Goal: Information Seeking & Learning: Learn about a topic

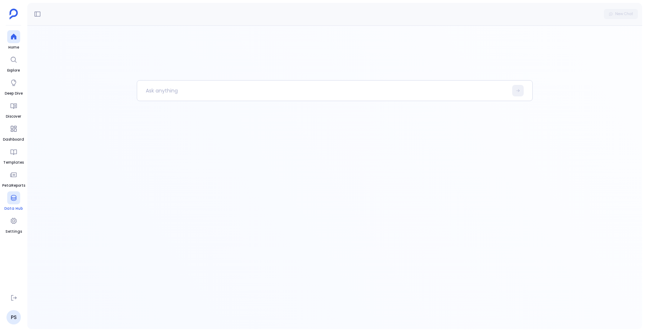
click at [11, 199] on icon at bounding box center [13, 198] width 5 height 6
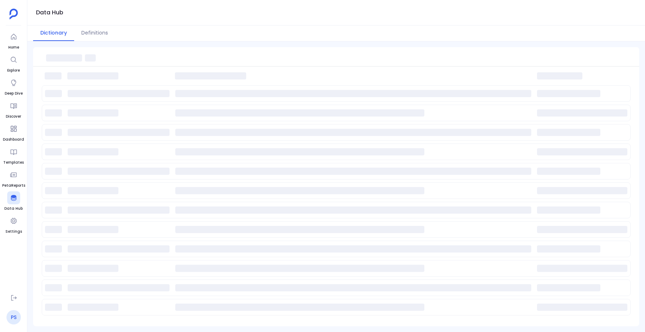
click at [12, 316] on link "PS" at bounding box center [13, 317] width 14 height 14
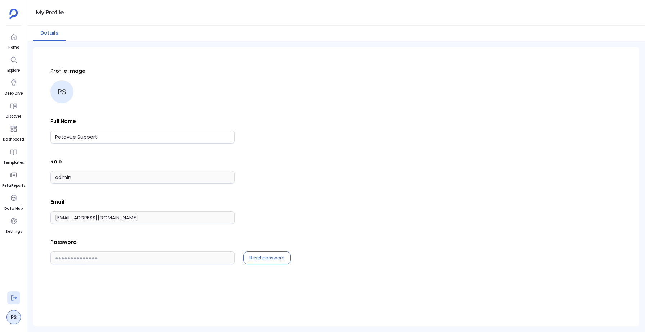
click at [12, 299] on icon at bounding box center [13, 298] width 7 height 7
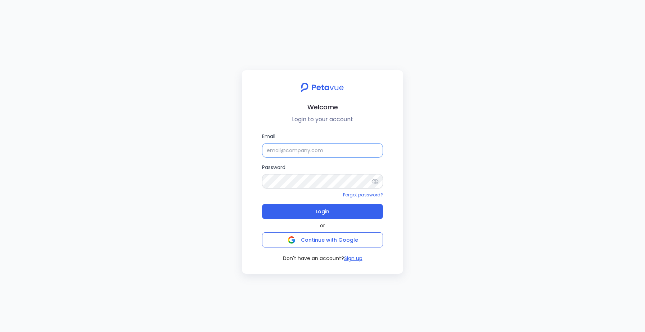
click at [314, 152] on input "Email" at bounding box center [322, 150] width 121 height 14
type input "support_eval_gsmasked@petavue.com"
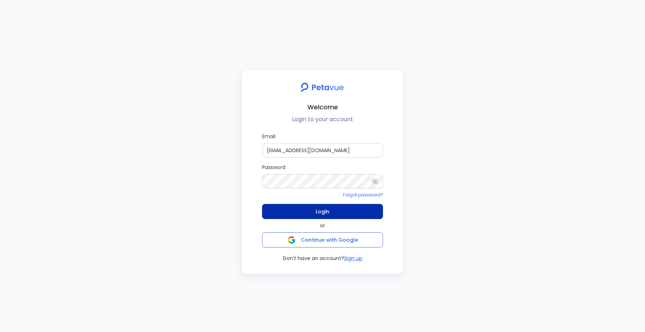
click at [318, 214] on span "Login" at bounding box center [323, 212] width 14 height 10
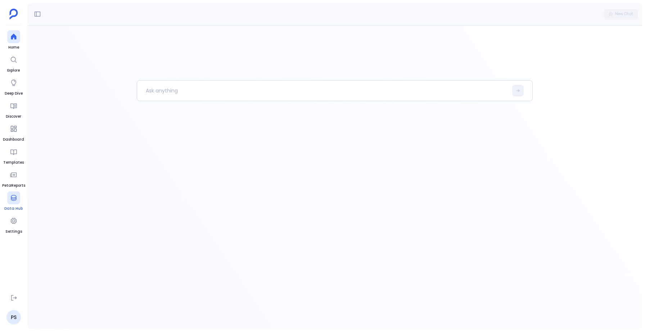
click at [5, 203] on link "Data Hub" at bounding box center [13, 202] width 18 height 20
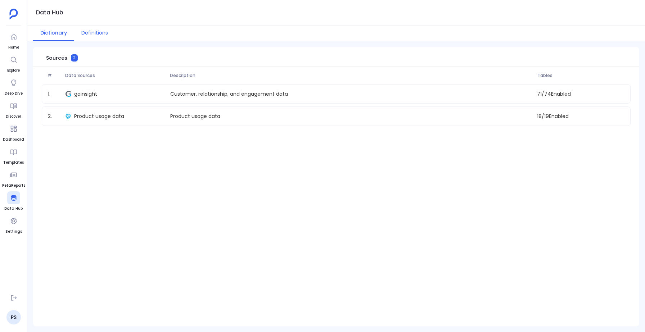
click at [95, 33] on button "Definitions" at bounding box center [94, 33] width 41 height 15
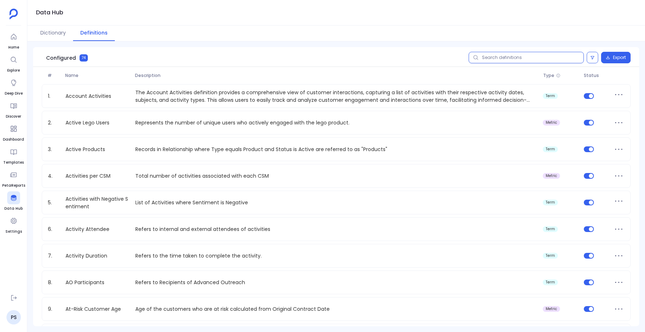
click at [513, 59] on input "text" at bounding box center [526, 58] width 115 height 12
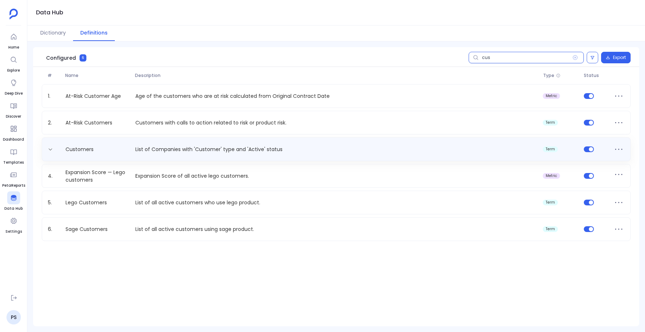
type input "cus"
click at [194, 151] on p "List of Companies with 'Customer' type and 'Active' status" at bounding box center [336, 150] width 408 height 8
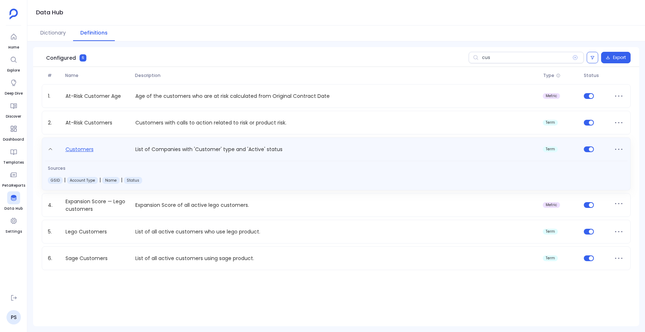
click at [83, 148] on link "Customers" at bounding box center [80, 151] width 34 height 12
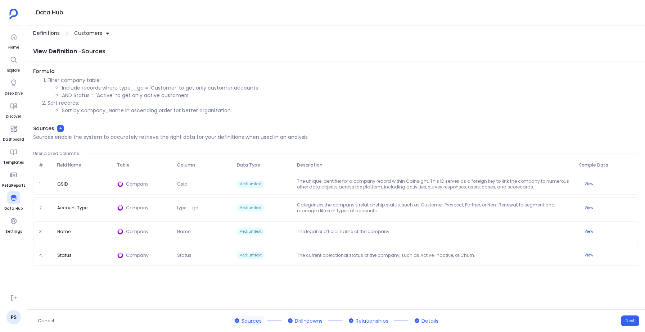
click at [50, 36] on span "Definitions" at bounding box center [46, 34] width 27 height 8
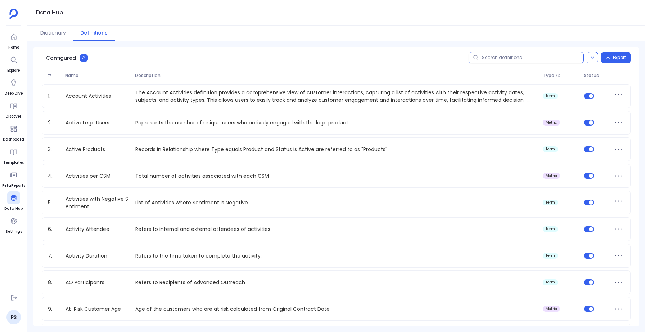
click at [507, 56] on input "text" at bounding box center [526, 58] width 115 height 12
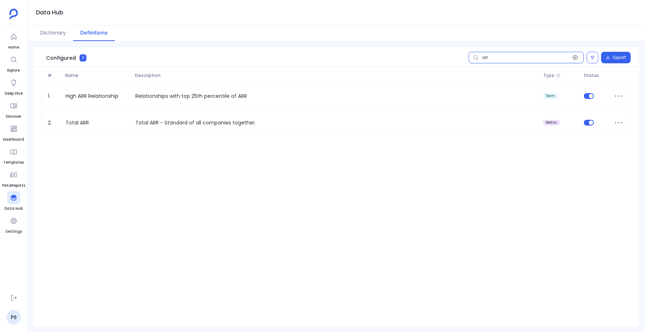
type input "arr"
click at [576, 58] on icon at bounding box center [575, 58] width 6 height 6
click at [576, 58] on input "arr" at bounding box center [526, 58] width 115 height 12
type input "high"
click at [575, 58] on icon at bounding box center [575, 57] width 5 height 5
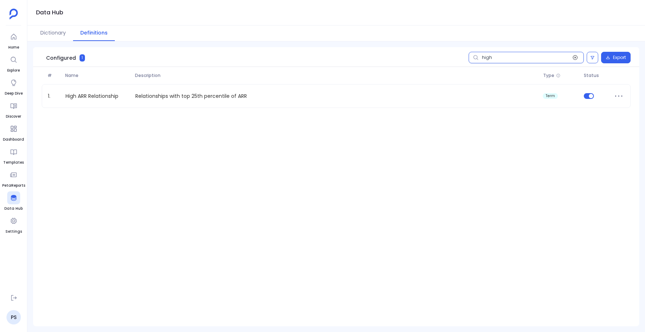
click at [575, 58] on input "high" at bounding box center [526, 58] width 115 height 12
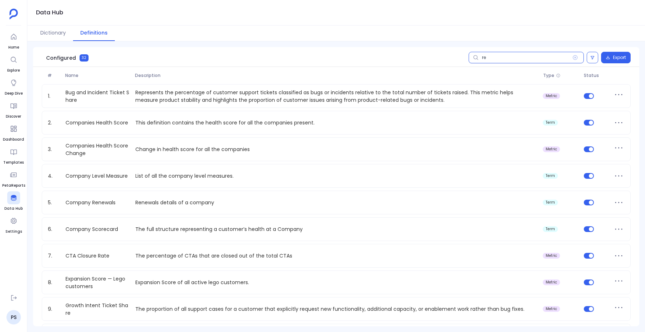
type input "r"
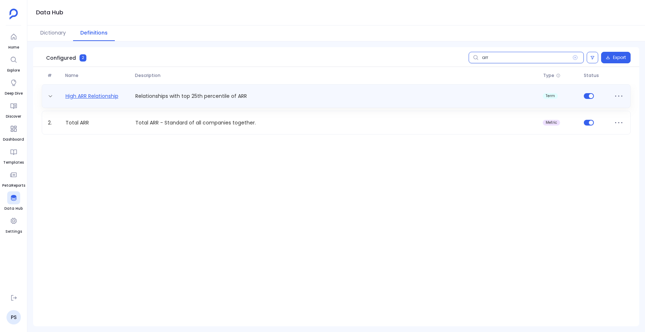
type input "arr"
click at [110, 96] on link "High ARR Relationship" at bounding box center [92, 97] width 59 height 8
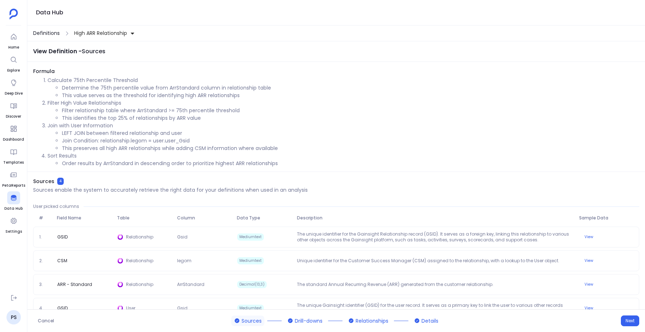
click at [46, 31] on span "Definitions" at bounding box center [46, 34] width 27 height 8
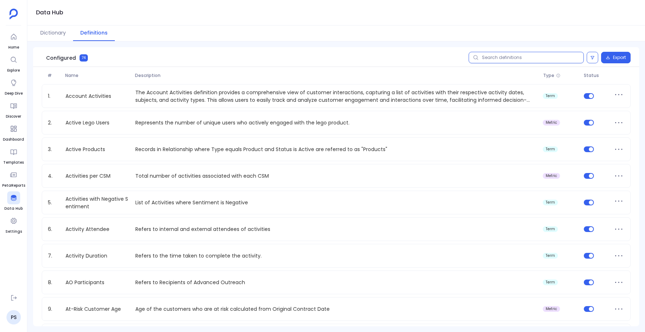
click at [489, 57] on input "text" at bounding box center [526, 58] width 115 height 12
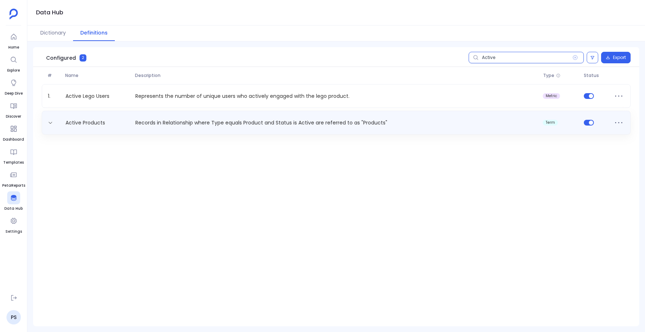
type input "Active"
click at [172, 121] on p "Records in Relationship where Type equals Product and Status is Active are refe…" at bounding box center [336, 123] width 408 height 8
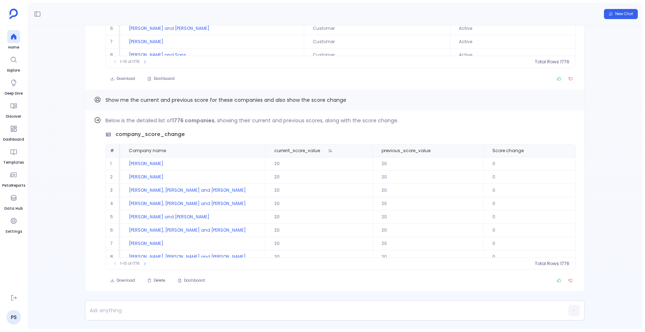
scroll to position [33, 0]
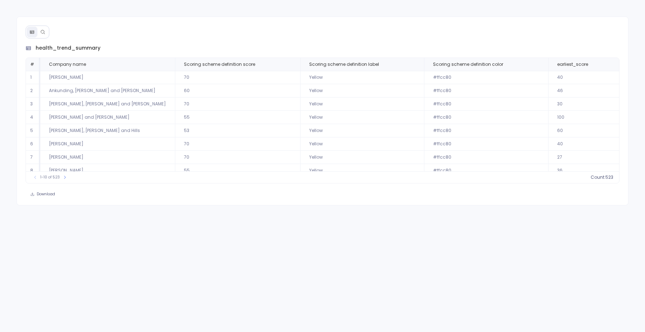
scroll to position [0, 707]
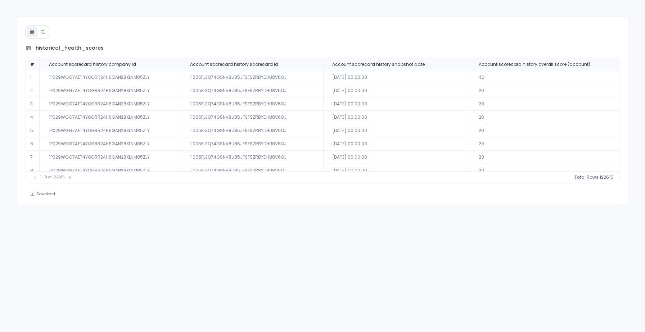
scroll to position [35, 157]
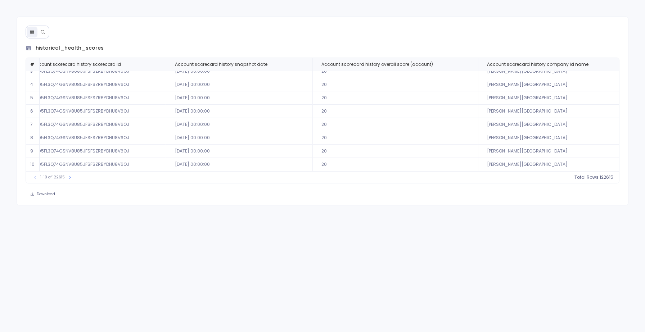
click at [152, 44] on div "historical_health_scores # Account scorecard history company id Account scoreca…" at bounding box center [323, 111] width 612 height 189
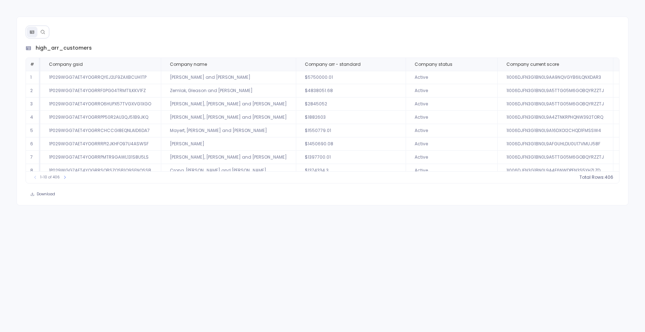
click at [44, 31] on icon at bounding box center [42, 32] width 5 height 5
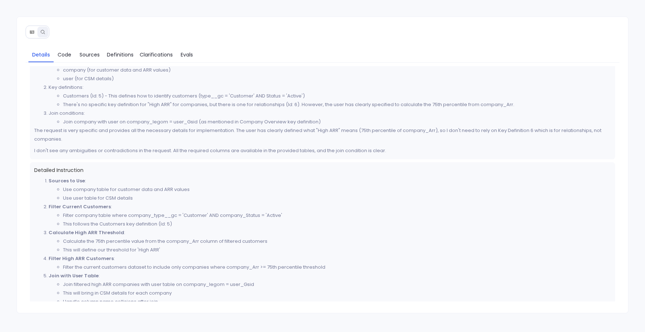
scroll to position [130, 0]
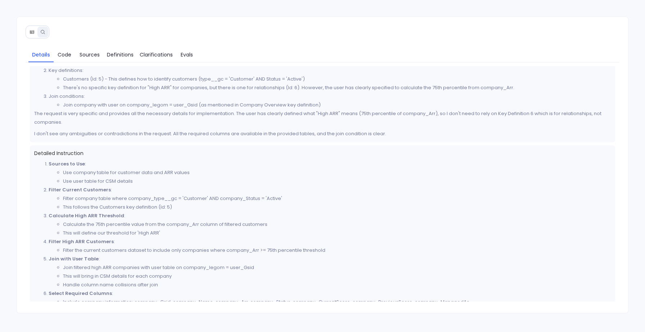
click at [31, 30] on icon at bounding box center [32, 32] width 5 height 5
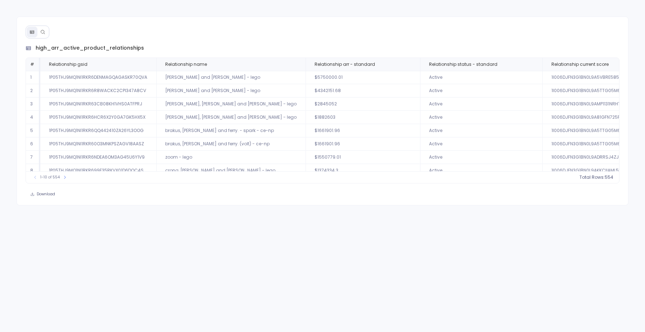
click at [45, 31] on icon at bounding box center [42, 32] width 5 height 5
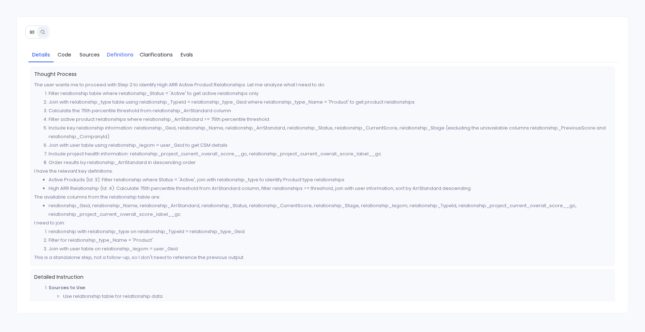
click at [112, 53] on span "Definitions" at bounding box center [120, 55] width 27 height 8
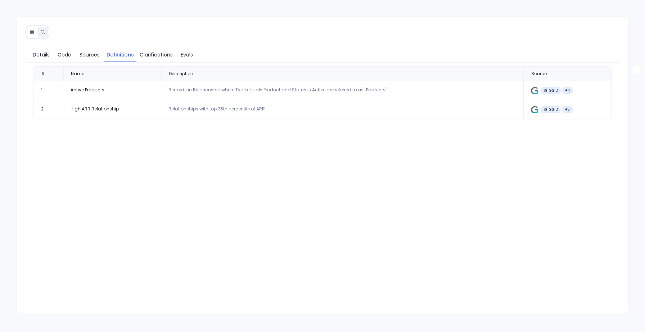
click at [32, 29] on button at bounding box center [32, 32] width 11 height 11
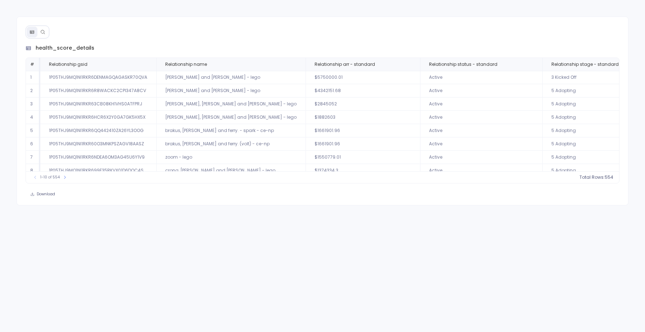
click at [46, 31] on button at bounding box center [42, 32] width 11 height 11
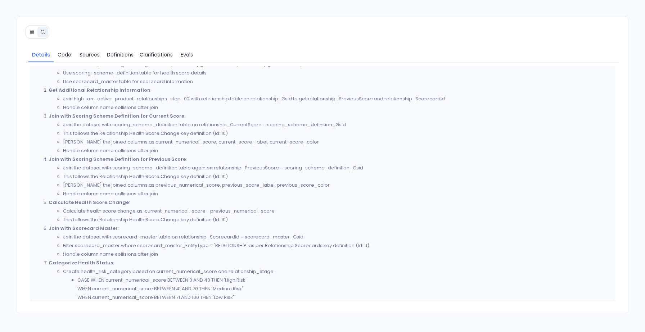
scroll to position [354, 0]
click at [33, 32] on icon at bounding box center [32, 32] width 5 height 5
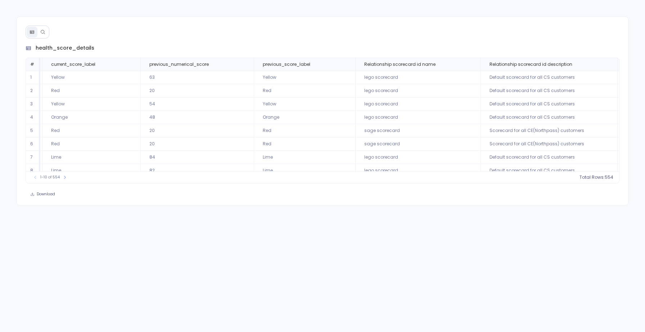
scroll to position [0, 1354]
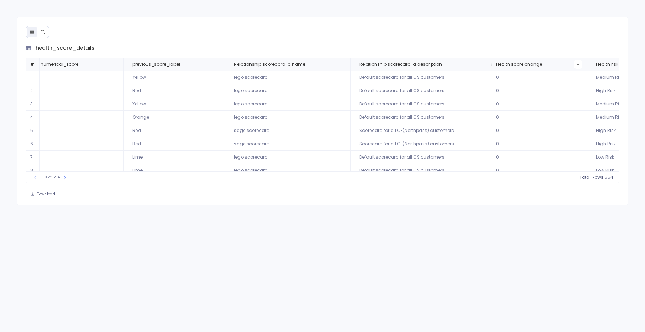
click at [576, 63] on icon at bounding box center [578, 64] width 4 height 4
click at [506, 89] on button "Sort Descending" at bounding box center [511, 91] width 71 height 14
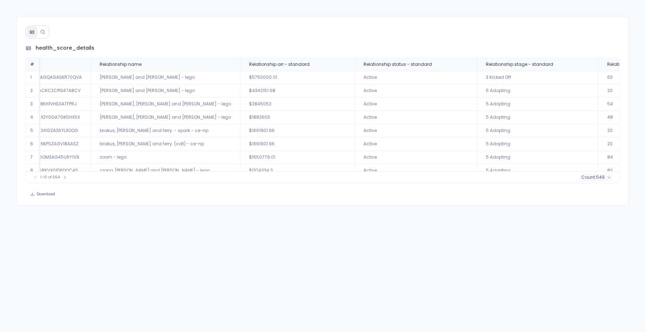
scroll to position [0, 0]
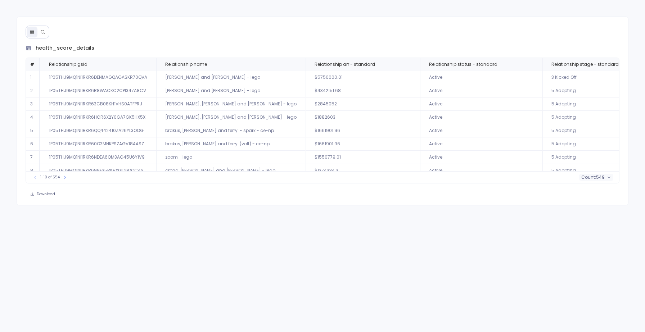
click at [41, 30] on icon at bounding box center [42, 32] width 5 height 5
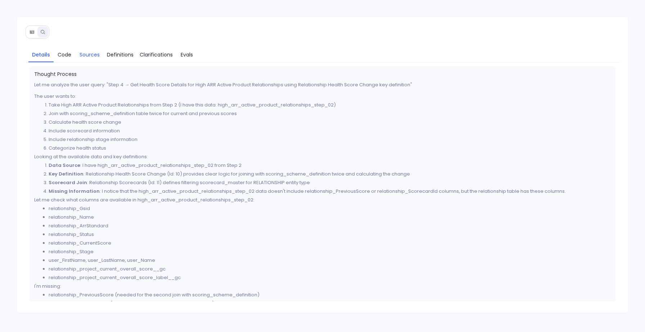
click at [82, 58] on span "Sources" at bounding box center [90, 55] width 20 height 8
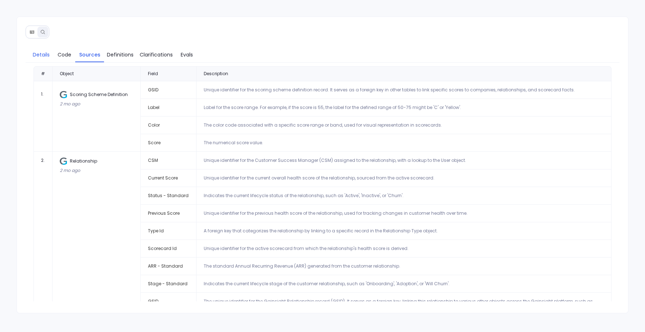
click at [40, 56] on span "Details" at bounding box center [41, 55] width 17 height 8
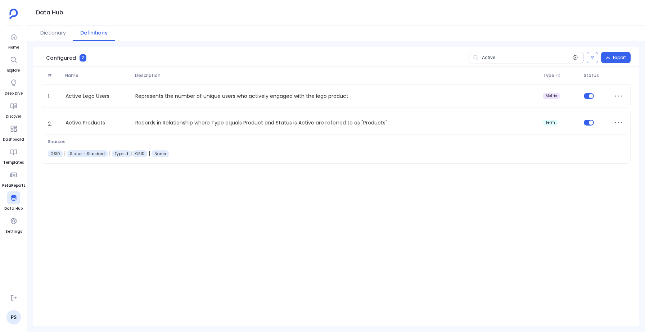
click at [575, 58] on icon at bounding box center [575, 57] width 5 height 5
click at [575, 58] on input "Active" at bounding box center [526, 58] width 115 height 12
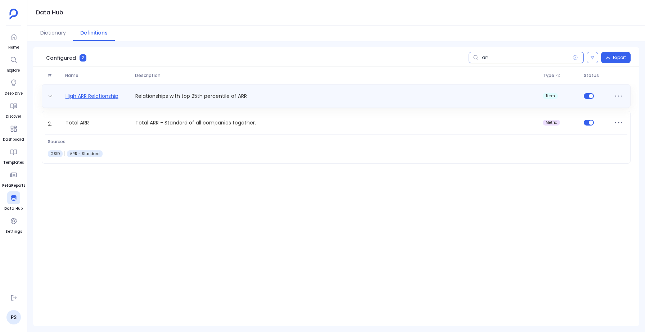
type input "arr"
click at [114, 93] on link "High ARR Relationship" at bounding box center [92, 97] width 59 height 8
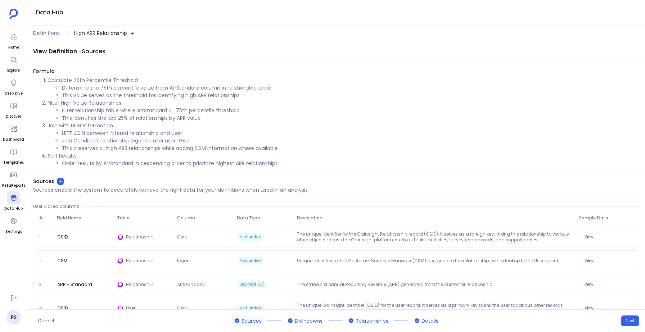
scroll to position [15, 0]
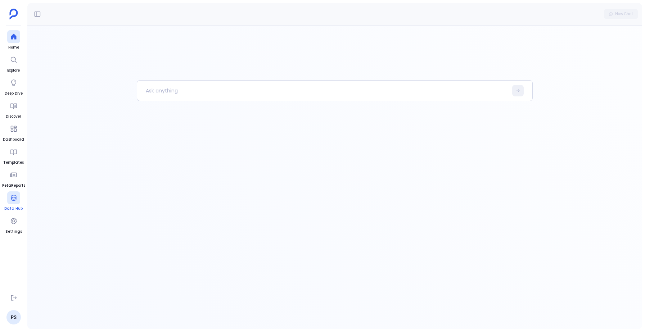
click at [14, 206] on span "Data Hub" at bounding box center [13, 209] width 18 height 6
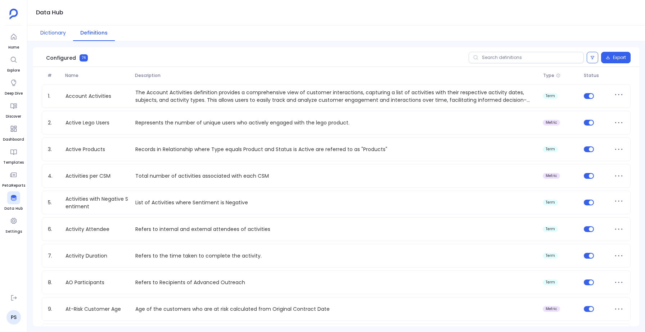
click at [52, 33] on button "Dictionary" at bounding box center [53, 33] width 40 height 15
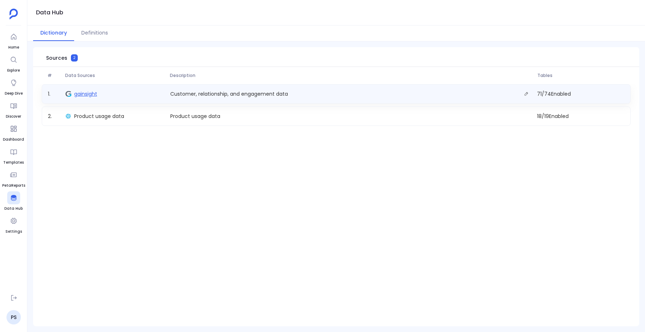
click at [85, 93] on span "gainsight" at bounding box center [85, 93] width 23 height 7
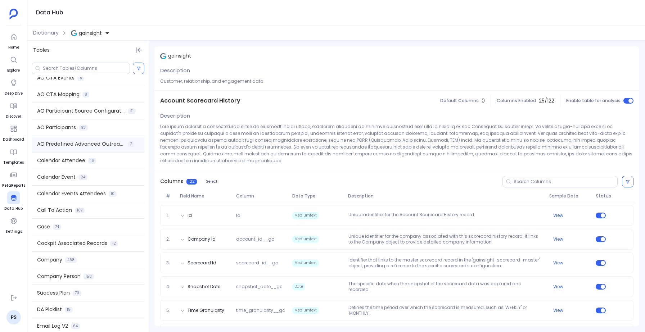
scroll to position [151, 0]
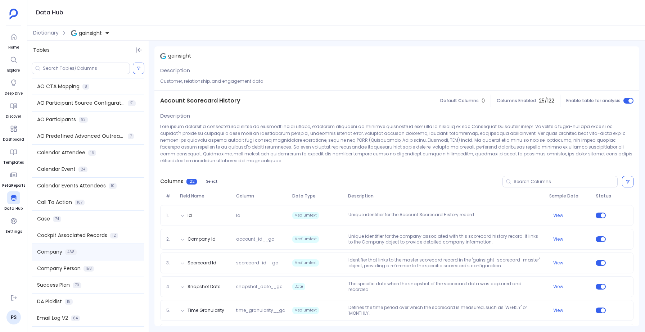
click at [55, 258] on div "Company 468" at bounding box center [88, 252] width 113 height 16
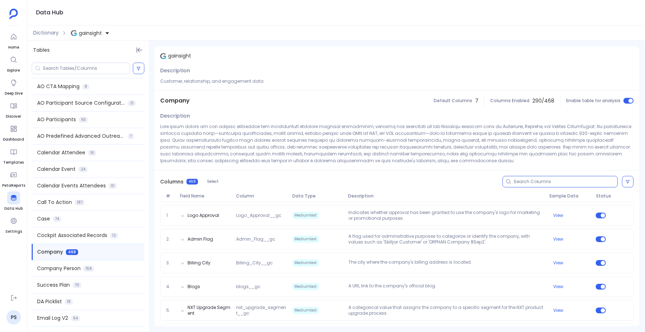
click at [517, 182] on input at bounding box center [566, 182] width 104 height 6
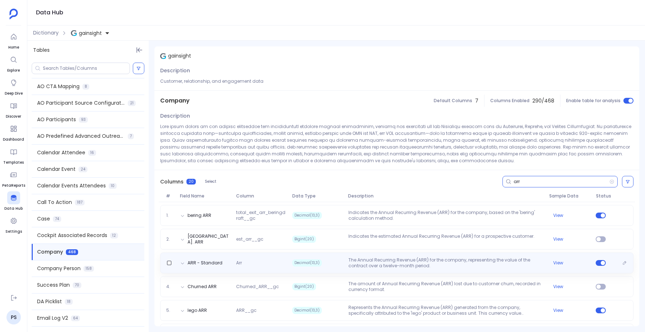
type input "arr"
click at [309, 255] on div "ARR - Standard Arr Decimal(13,3) The Annual Recurring Revenue (ARR) for the com…" at bounding box center [396, 263] width 473 height 21
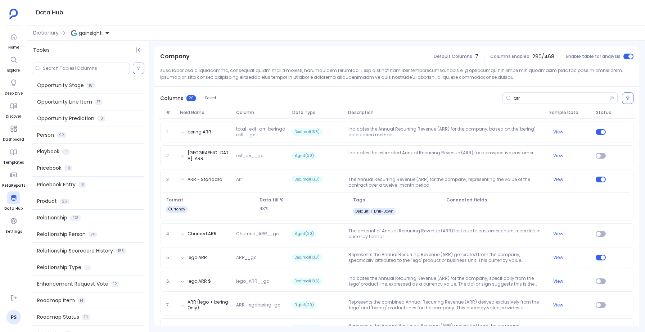
scroll to position [633, 0]
click at [54, 218] on span "Relationship" at bounding box center [52, 218] width 30 height 8
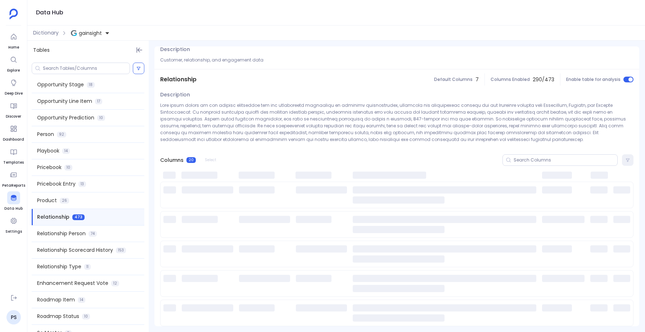
scroll to position [0, 0]
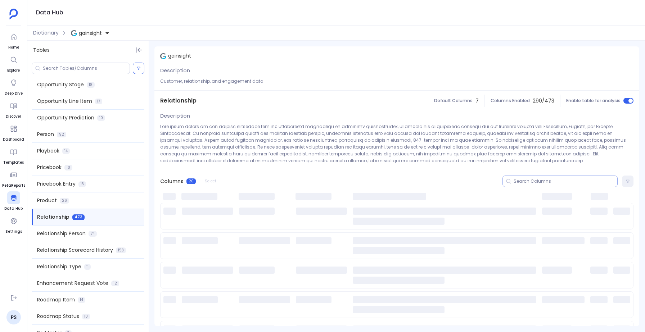
click at [533, 184] on input at bounding box center [566, 182] width 104 height 6
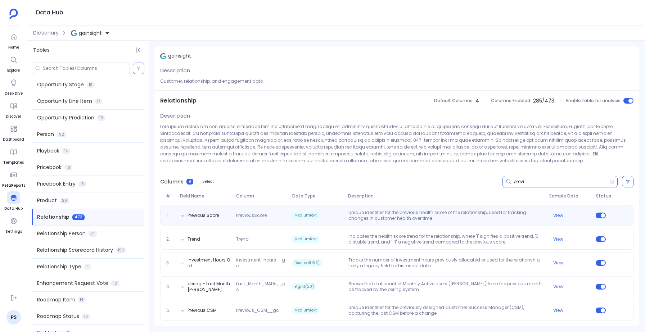
type input "previ"
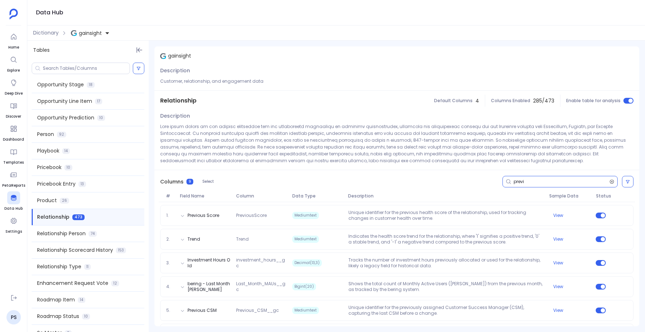
click at [610, 180] on icon at bounding box center [612, 182] width 5 height 6
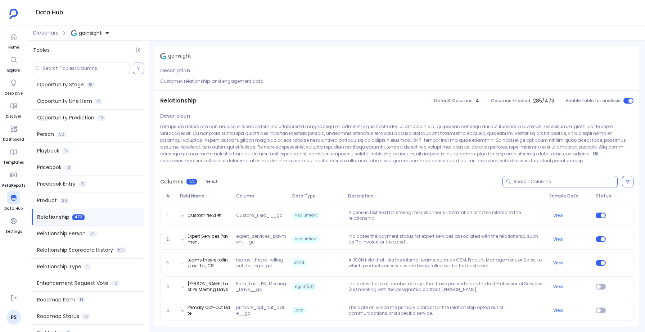
click at [562, 183] on input at bounding box center [566, 182] width 104 height 6
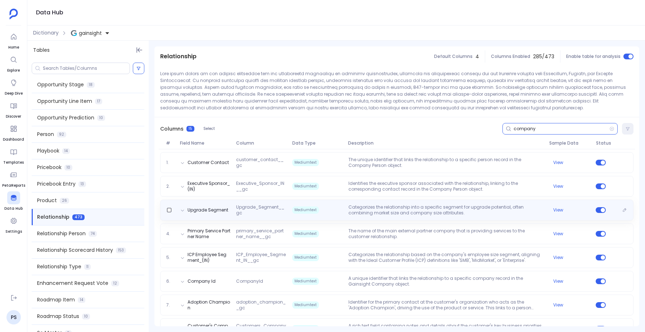
scroll to position [84, 0]
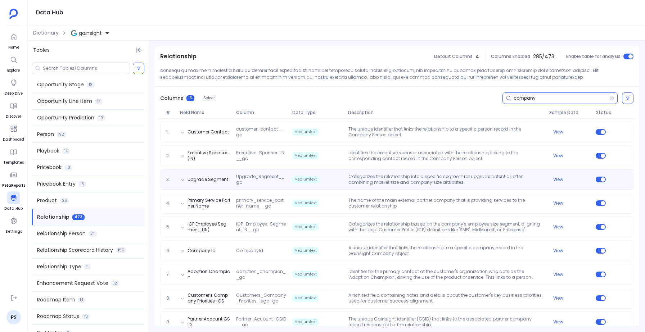
type input "company"
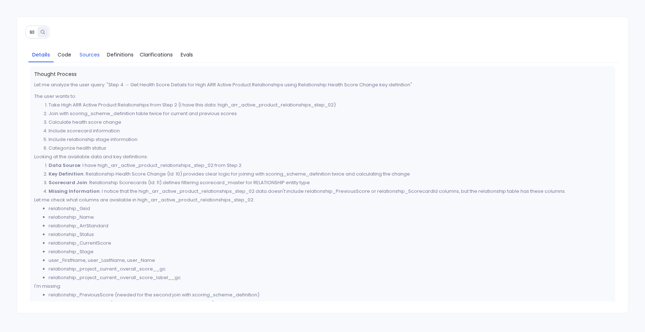
click at [85, 53] on span "Sources" at bounding box center [90, 55] width 20 height 8
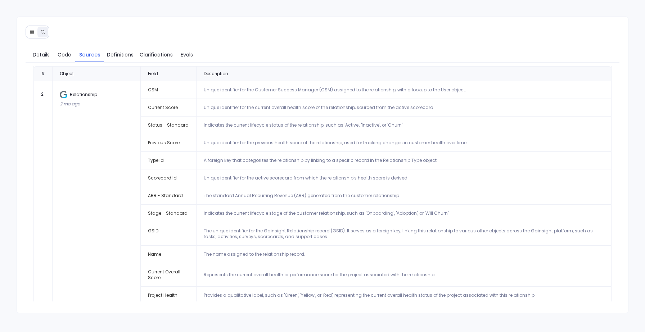
scroll to position [82, 0]
